Goal: Transaction & Acquisition: Purchase product/service

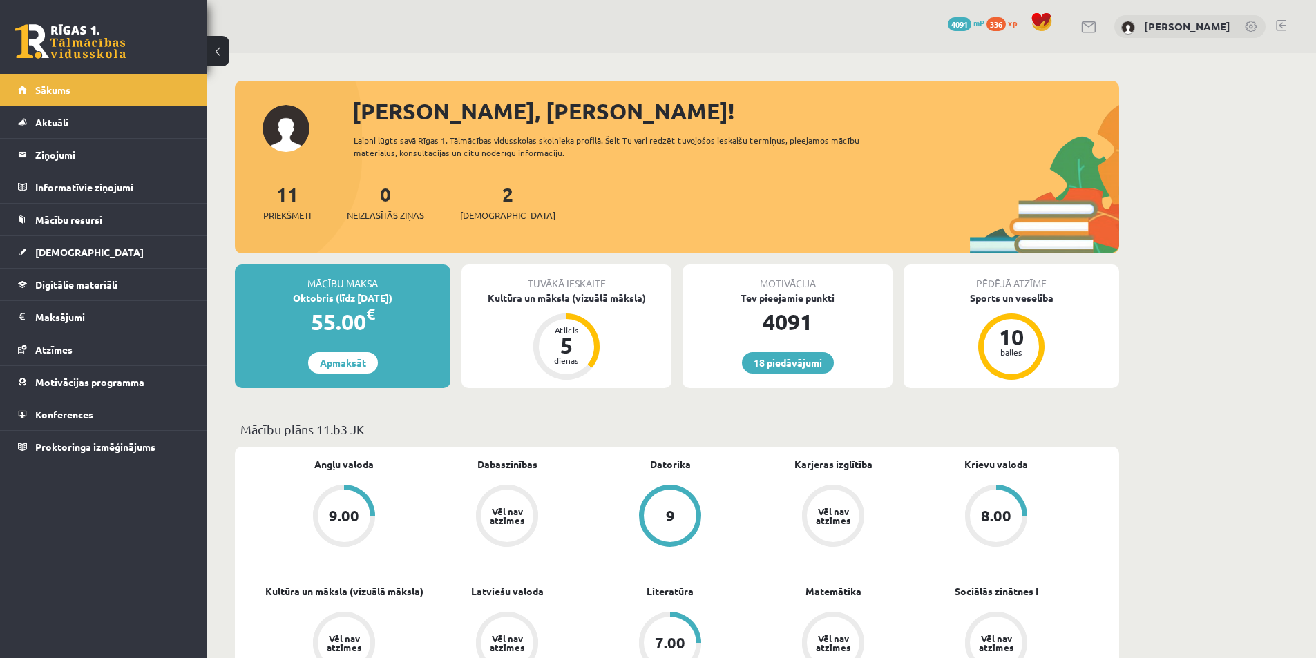
click at [315, 311] on div "55.00 €" at bounding box center [342, 321] width 215 height 33
click at [316, 363] on link "Apmaksāt" at bounding box center [343, 362] width 70 height 21
click at [333, 292] on div "Oktobris (līdz 15.10.25)" at bounding box center [342, 298] width 215 height 15
click at [364, 306] on div "55.00 €" at bounding box center [342, 321] width 215 height 33
click at [324, 316] on div "55.00 €" at bounding box center [342, 321] width 215 height 33
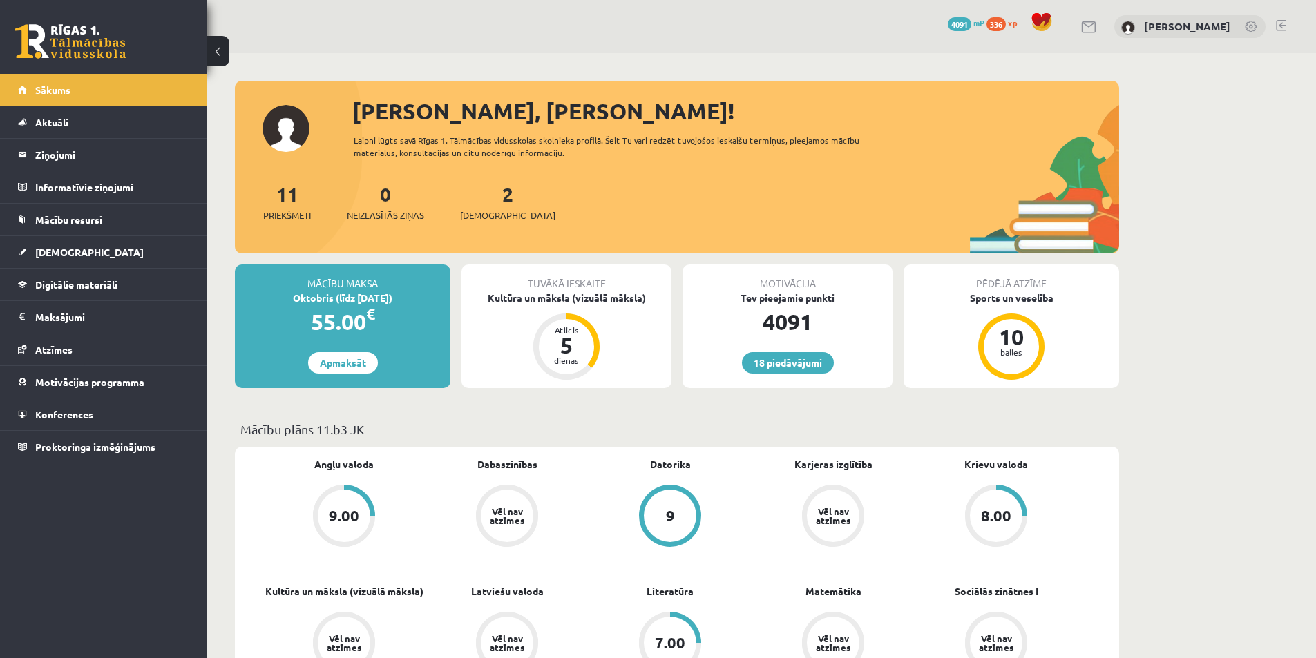
click at [339, 305] on div "55.00 €" at bounding box center [342, 321] width 215 height 33
drag, startPoint x: 373, startPoint y: 302, endPoint x: 355, endPoint y: 304, distance: 18.1
click at [360, 304] on div "Oktobris (līdz [DATE])" at bounding box center [342, 298] width 215 height 15
drag, startPoint x: 345, startPoint y: 291, endPoint x: 375, endPoint y: 289, distance: 30.5
click at [356, 291] on div "Oktobris (līdz [DATE])" at bounding box center [342, 298] width 215 height 15
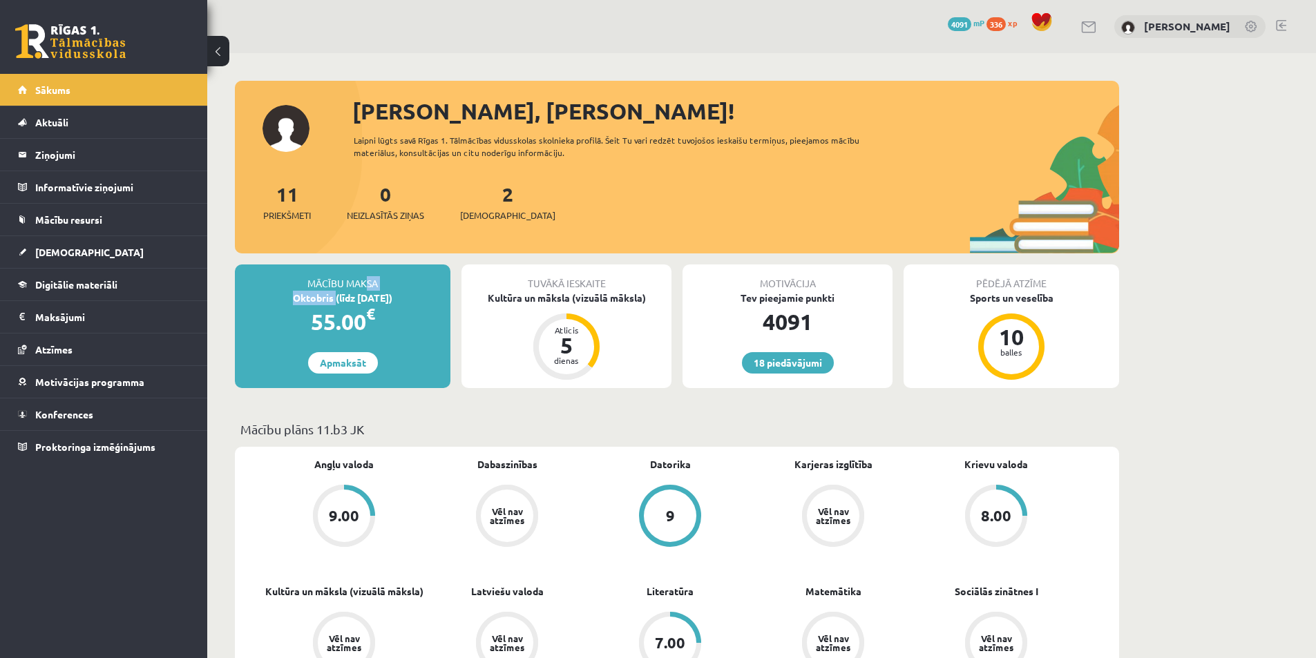
drag, startPoint x: 309, startPoint y: 295, endPoint x: 300, endPoint y: 295, distance: 9.0
click at [287, 295] on div "Mācību maksa Oktobris (līdz 15.10.25) 55.00 € Apmaksāt" at bounding box center [342, 327] width 215 height 124
click at [262, 329] on div "55.00 €" at bounding box center [342, 321] width 215 height 33
click at [334, 372] on link "Apmaksāt" at bounding box center [343, 362] width 70 height 21
click at [52, 319] on legend "Maksājumi 0" at bounding box center [112, 317] width 155 height 32
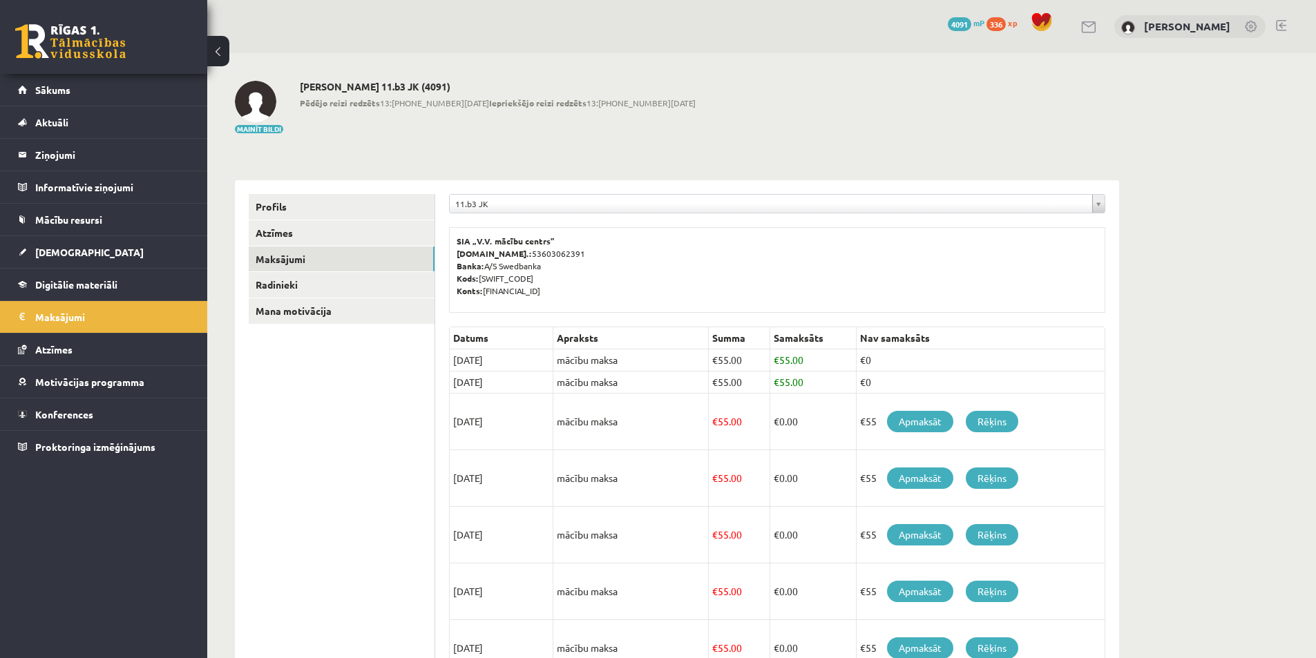
drag, startPoint x: 591, startPoint y: 293, endPoint x: 450, endPoint y: 228, distance: 155.8
click at [450, 228] on div "SIA „V.V. mācību centrs” [DOMAIN_NAME].: 53603062391 Banka: A/S Swedbanka Kods:…" at bounding box center [777, 270] width 656 height 86
copy p "SIA „V.V. mācību centrs” [DOMAIN_NAME].: 53603062391 Banka: A/S Swedbanka Kods:…"
click at [160, 20] on div "18 Dāvanas 4091 mP 336 xp" at bounding box center [103, 37] width 207 height 74
drag, startPoint x: 562, startPoint y: 235, endPoint x: 454, endPoint y: 238, distance: 107.1
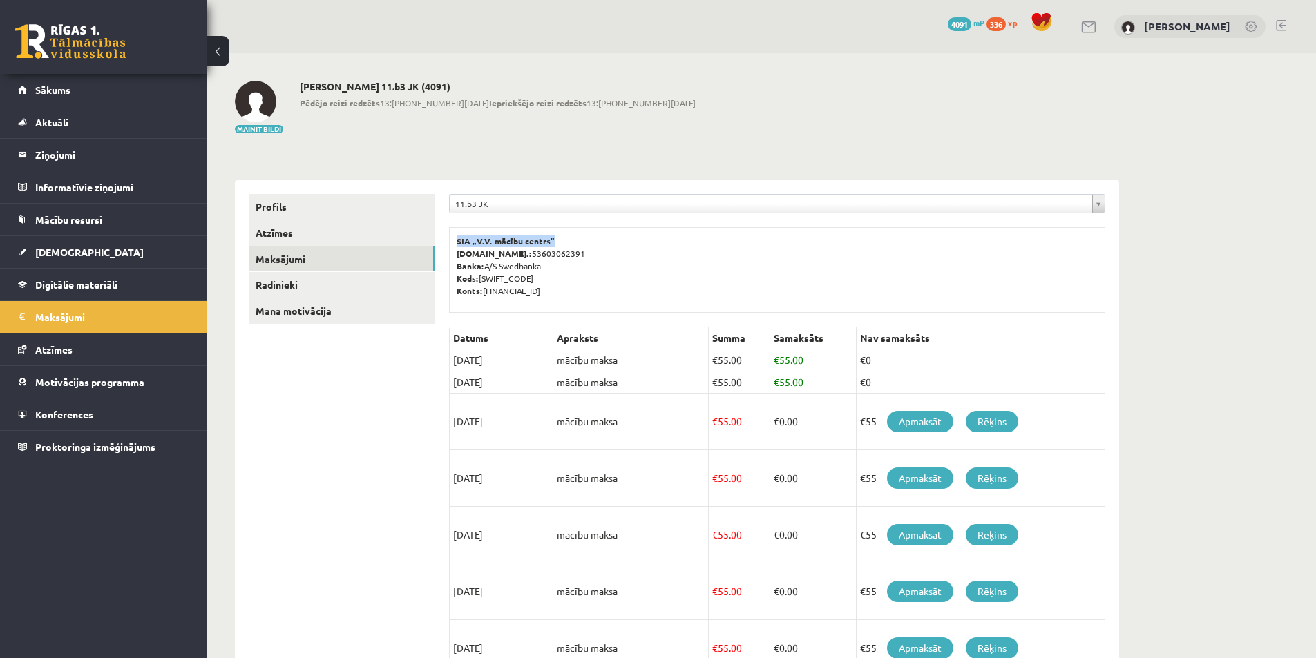
click at [454, 238] on div "SIA „V.V. mācību centrs” [DOMAIN_NAME].: 53603062391 Banka: A/S Swedbanka Kods:…" at bounding box center [777, 270] width 656 height 86
copy b "SIA „V.V. mācību centrs”"
click at [544, 295] on p "SIA „V.V. mācību centrs” [DOMAIN_NAME].: 53603062391 Banka: A/S Swedbanka Kods:…" at bounding box center [777, 266] width 641 height 62
click at [557, 254] on p "SIA „V.V. mācību centrs” [DOMAIN_NAME].: 53603062391 Banka: A/S Swedbanka Kods:…" at bounding box center [777, 266] width 641 height 62
drag, startPoint x: 599, startPoint y: 285, endPoint x: 486, endPoint y: 298, distance: 113.4
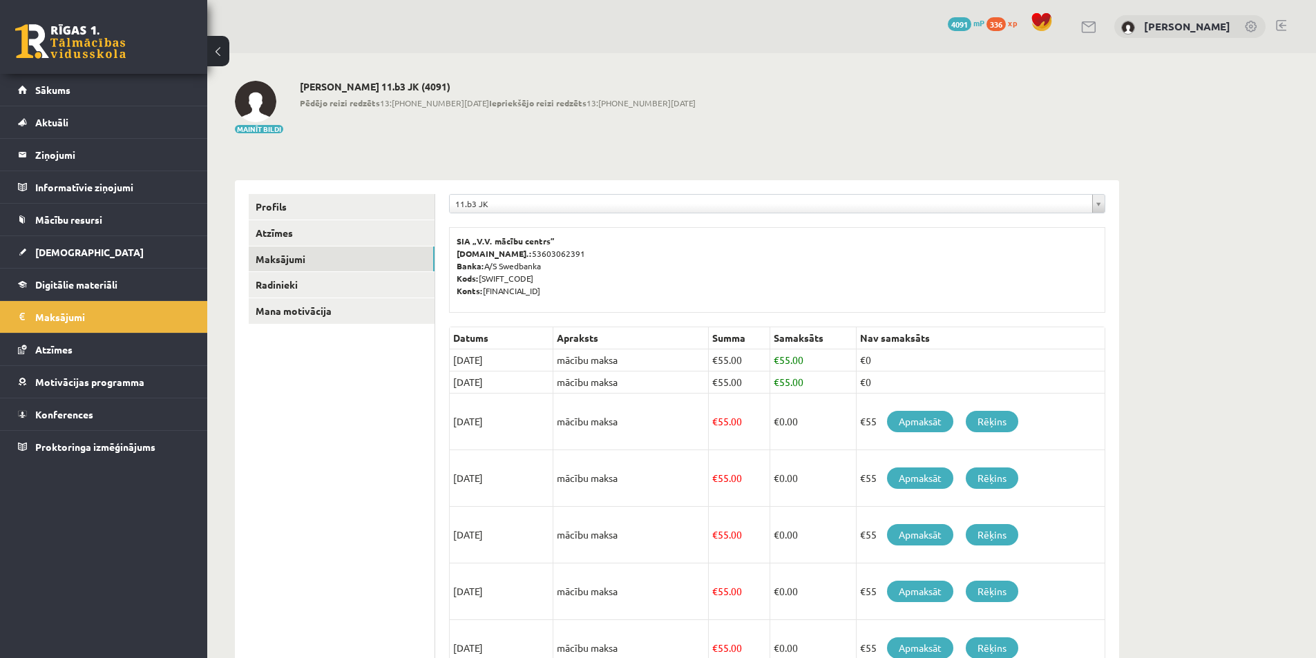
click at [486, 298] on div "SIA „V.V. mācību centrs” [DOMAIN_NAME].: 53603062391 Banka: A/S Swedbanka Kods:…" at bounding box center [777, 270] width 656 height 86
copy p "[FINANCIAL_ID]"
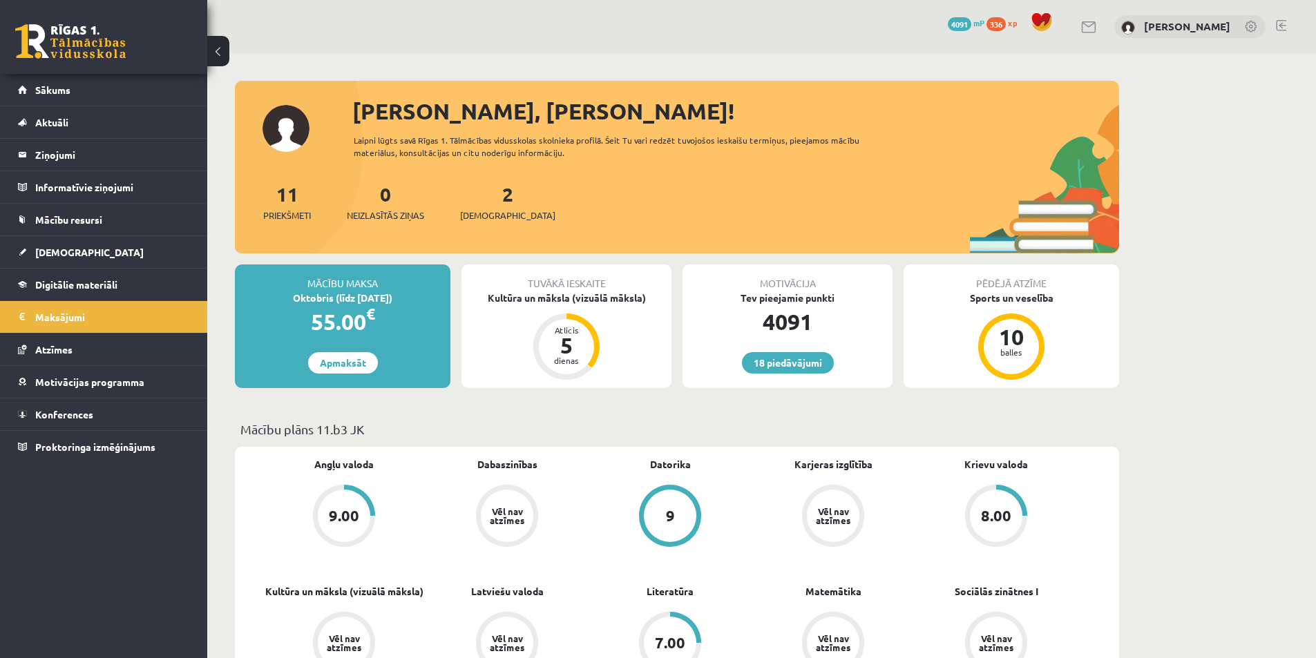
drag, startPoint x: 345, startPoint y: 390, endPoint x: 340, endPoint y: 396, distance: 8.4
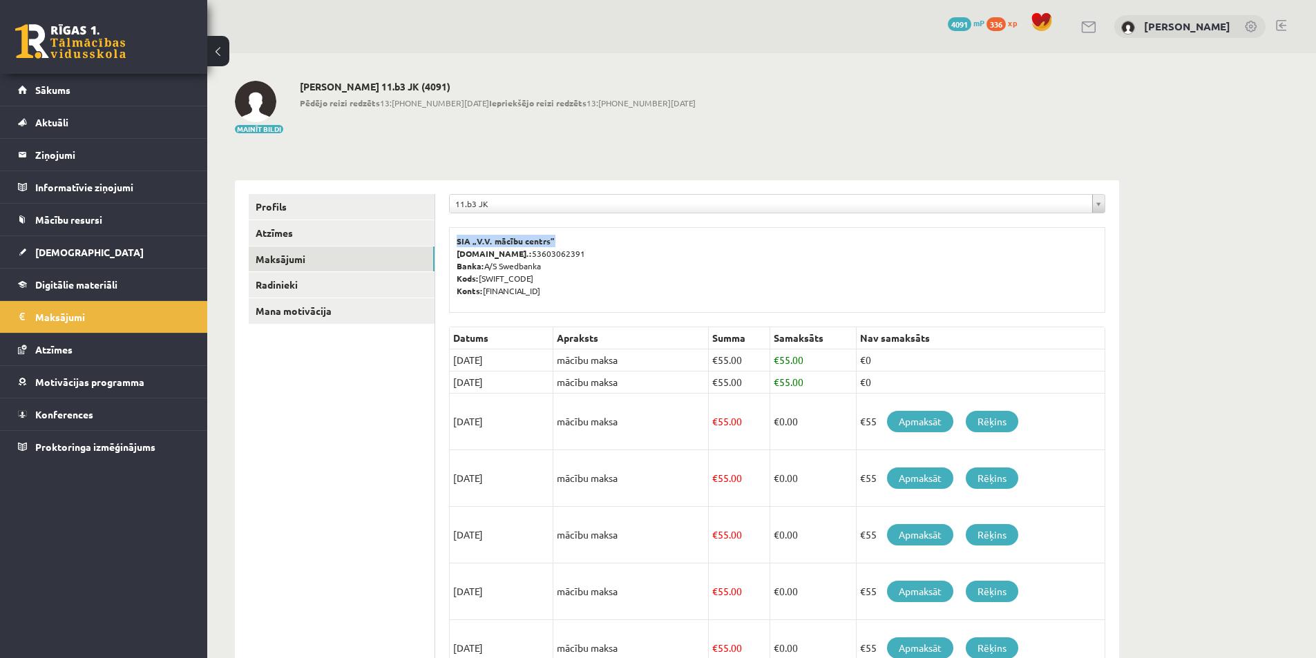
drag, startPoint x: 564, startPoint y: 237, endPoint x: 452, endPoint y: 242, distance: 112.0
click at [452, 242] on div "SIA „V.V. mācību centrs” [DOMAIN_NAME].: 53603062391 Banka: A/S Swedbanka Kods:…" at bounding box center [777, 270] width 656 height 86
copy b "SIA „V.V. mācību centrs”"
drag, startPoint x: 595, startPoint y: 288, endPoint x: 482, endPoint y: 299, distance: 113.1
click at [482, 299] on div "SIA „V.V. mācību centrs” [DOMAIN_NAME].: 53603062391 Banka: A/S Swedbanka Kods:…" at bounding box center [777, 270] width 656 height 86
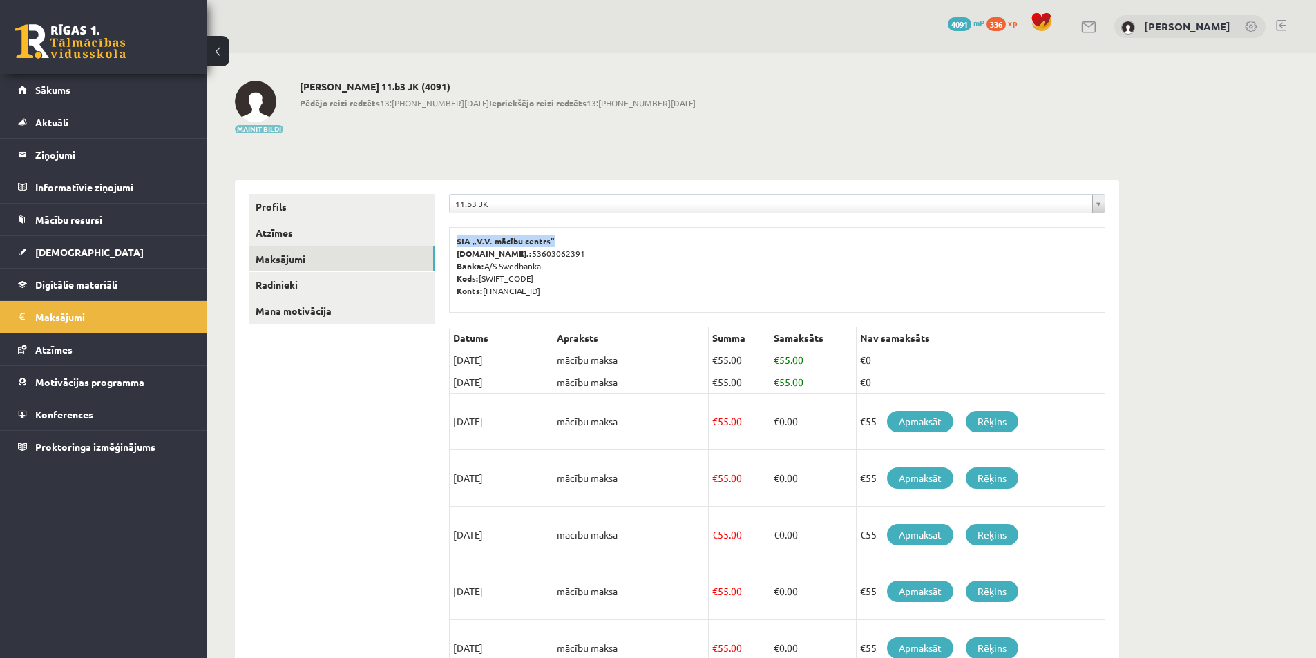
copy p "[FINANCIAL_ID]"
click at [574, 238] on p "SIA „V.V. mācību centrs” [DOMAIN_NAME].: 53603062391 Banka: A/S Swedbanka Kods:…" at bounding box center [777, 266] width 641 height 62
drag, startPoint x: 517, startPoint y: 238, endPoint x: 454, endPoint y: 241, distance: 62.9
click at [454, 241] on div "SIA „V.V. mācību centrs” [DOMAIN_NAME].: 53603062391 Banka: A/S Swedbanka Kods:…" at bounding box center [777, 270] width 656 height 86
copy b "SIA „V.V. mācību centrs”"
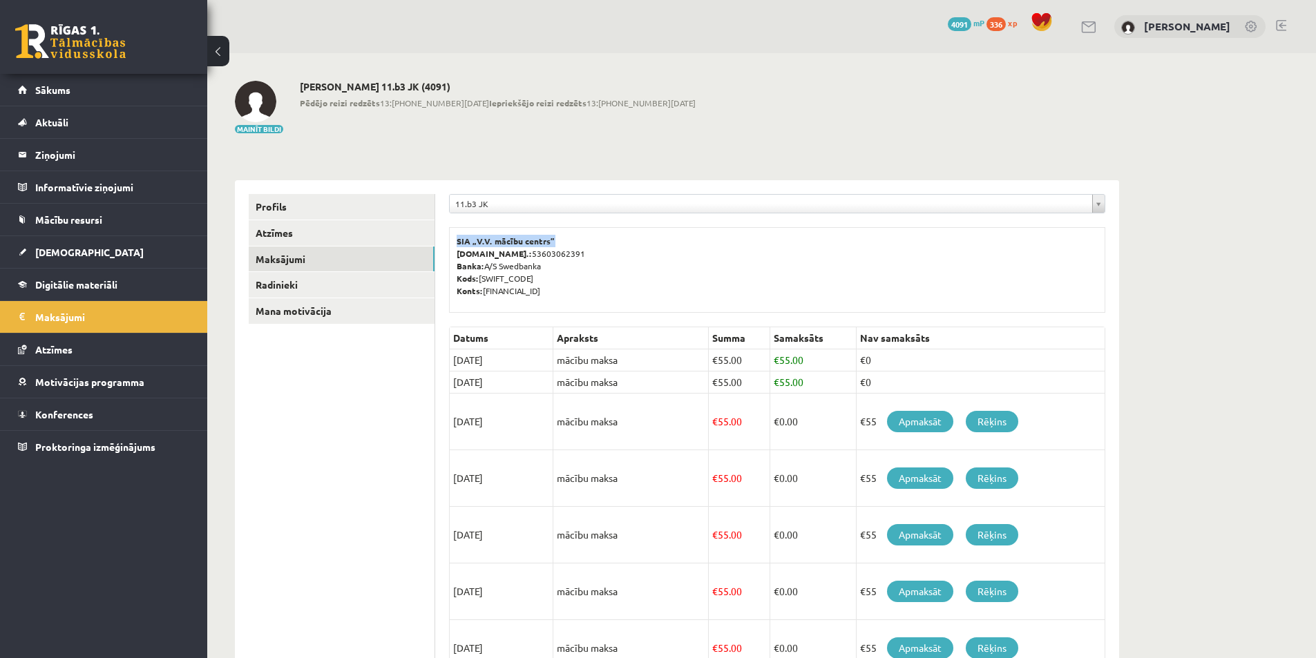
drag, startPoint x: 593, startPoint y: 291, endPoint x: 486, endPoint y: 294, distance: 107.1
click at [486, 294] on p "SIA „V.V. mācību centrs” [DOMAIN_NAME].: 53603062391 Banka: A/S Swedbanka Kods:…" at bounding box center [777, 266] width 641 height 62
copy p "[FINANCIAL_ID]"
